Goal: Task Accomplishment & Management: Manage account settings

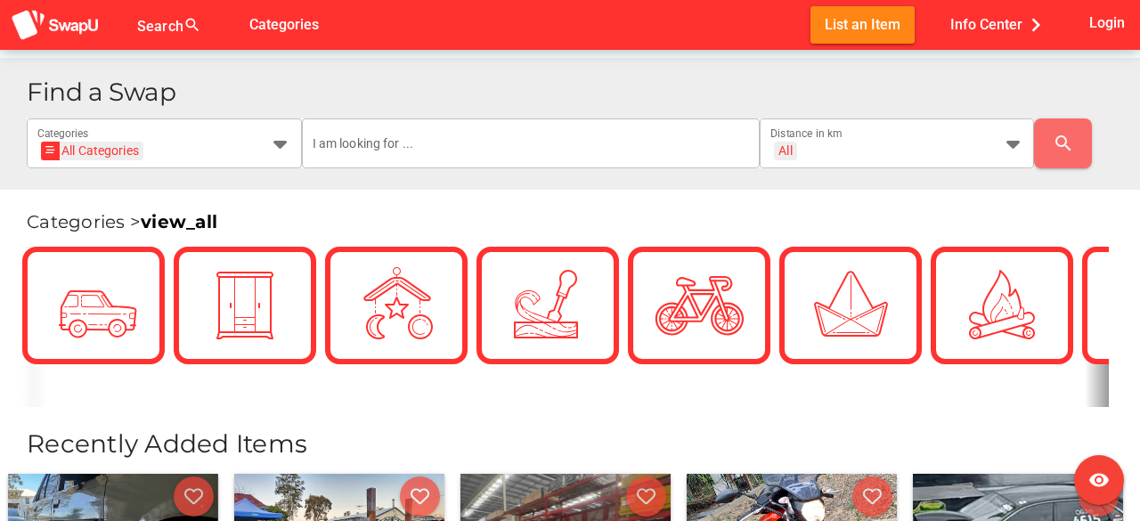
scroll to position [360, 0]
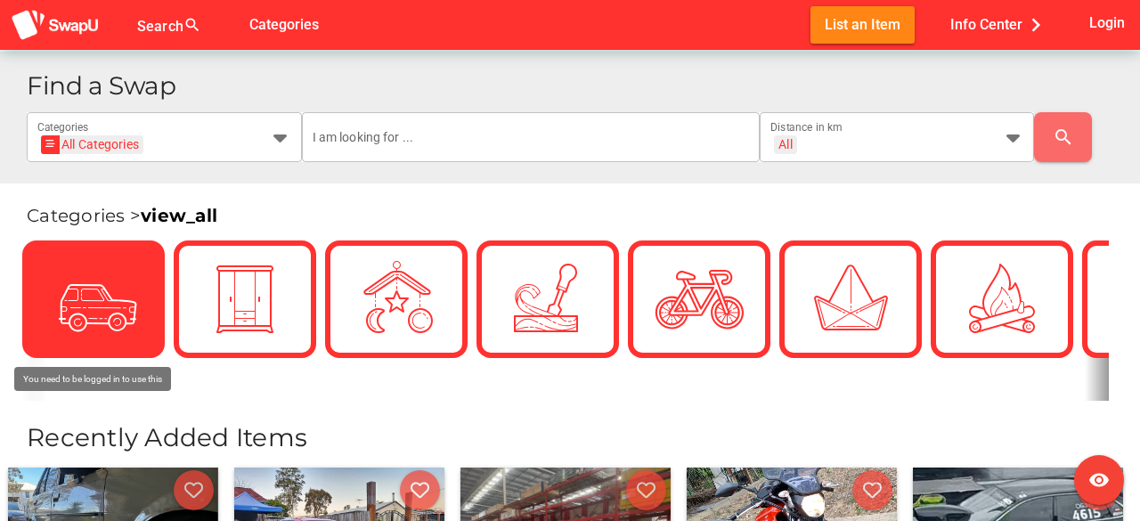
drag, startPoint x: 139, startPoint y: 270, endPoint x: 103, endPoint y: 304, distance: 49.1
click at [103, 304] on icon at bounding box center [93, 299] width 62 height 62
click at [123, 295] on img at bounding box center [93, 299] width 89 height 89
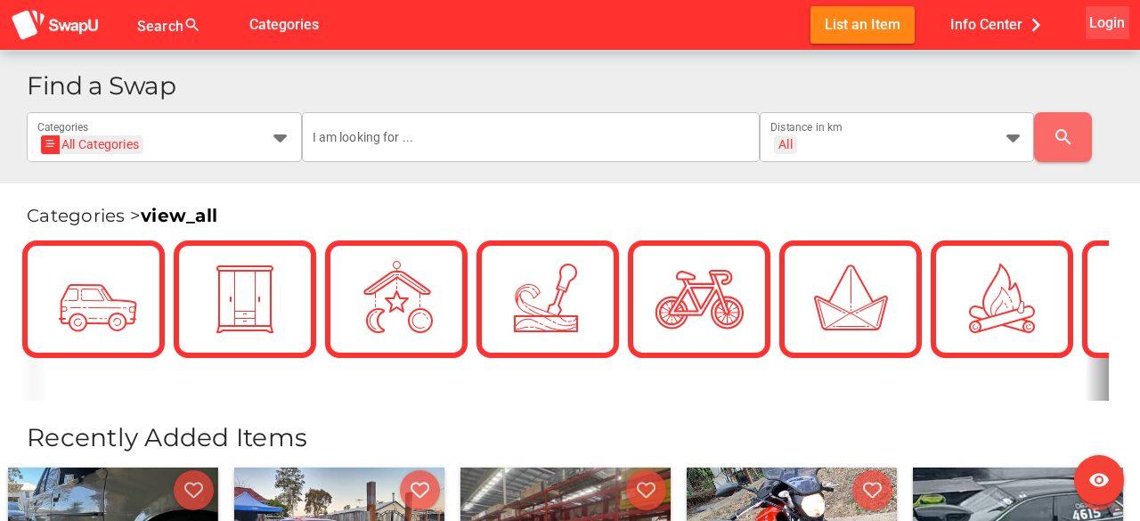
click at [1105, 17] on span "Login" at bounding box center [1107, 23] width 36 height 24
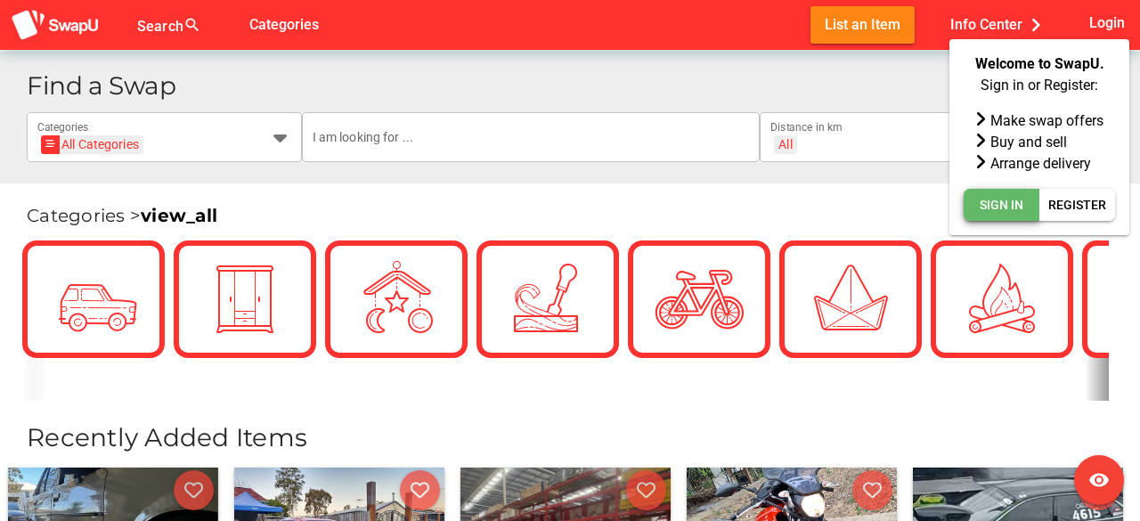
click at [1017, 197] on span "Sign In" at bounding box center [1001, 204] width 44 height 21
